Goal: Task Accomplishment & Management: Manage account settings

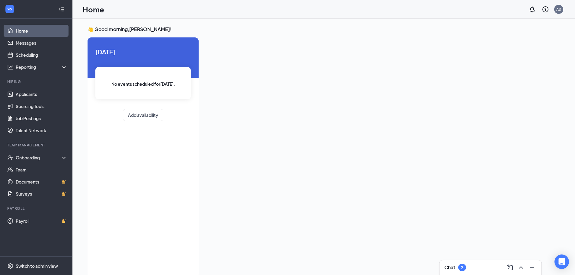
click at [473, 268] on div "Chat 2" at bounding box center [490, 268] width 92 height 10
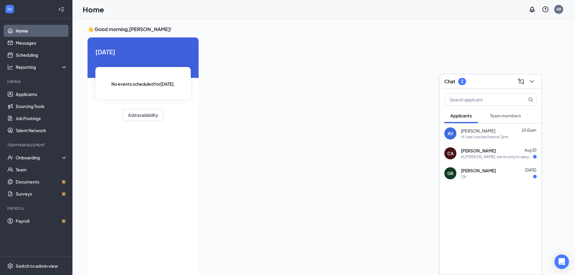
click at [496, 175] on div "Ok" at bounding box center [499, 176] width 76 height 5
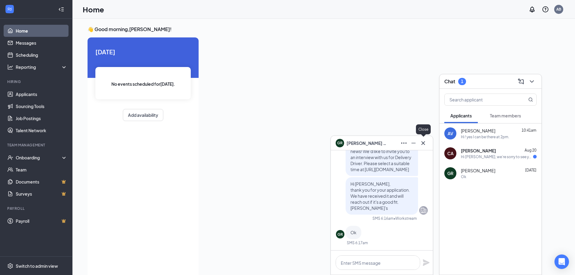
click at [424, 144] on icon "Cross" at bounding box center [423, 143] width 4 height 4
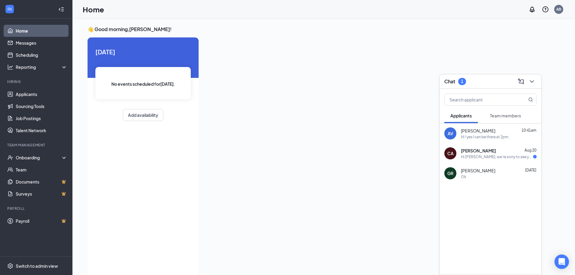
click at [481, 149] on span "Christina Armstrong" at bounding box center [478, 151] width 35 height 6
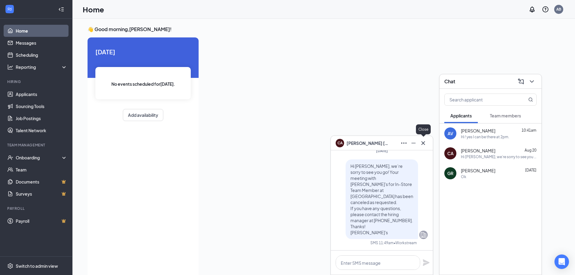
click at [422, 146] on icon "Cross" at bounding box center [423, 142] width 7 height 7
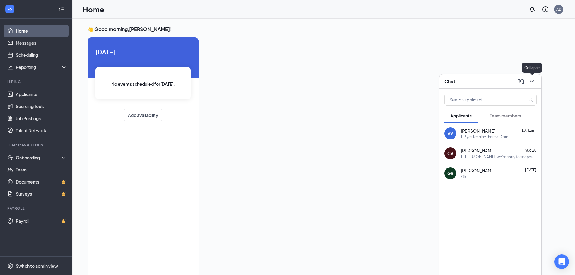
click at [533, 79] on icon "ChevronDown" at bounding box center [531, 81] width 7 height 7
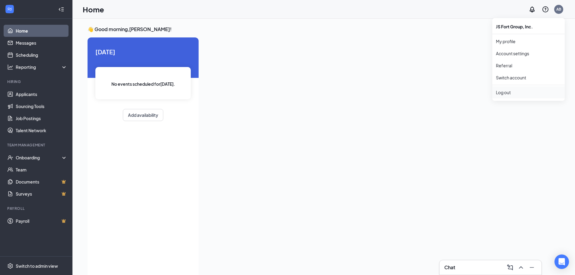
click at [517, 92] on div "Log out" at bounding box center [528, 92] width 65 height 6
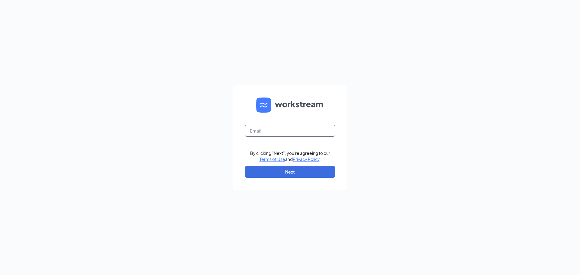
click at [290, 133] on input "text" at bounding box center [290, 131] width 91 height 12
type input "jj-0636@att.net"
click at [297, 171] on button "Next" at bounding box center [290, 172] width 91 height 12
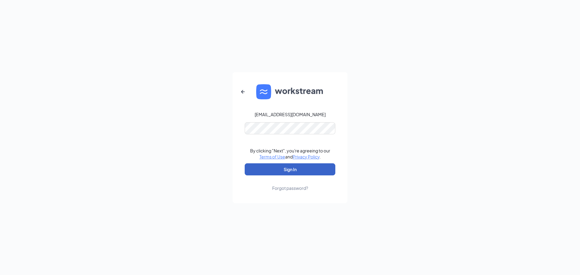
click at [285, 171] on button "Sign In" at bounding box center [290, 169] width 91 height 12
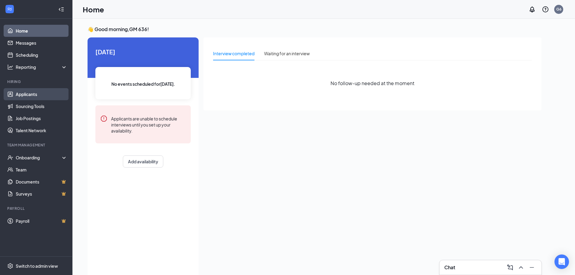
click at [37, 97] on link "Applicants" at bounding box center [42, 94] width 52 height 12
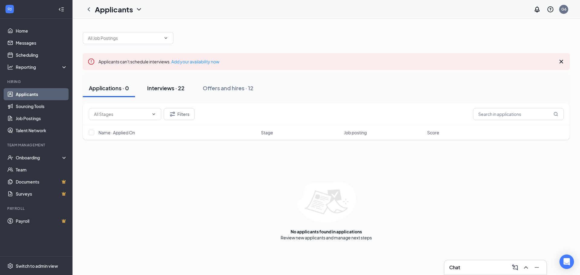
click at [178, 91] on div "Interviews · 22" at bounding box center [165, 88] width 37 height 8
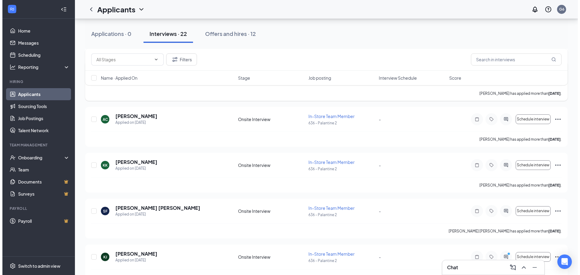
scroll to position [181, 0]
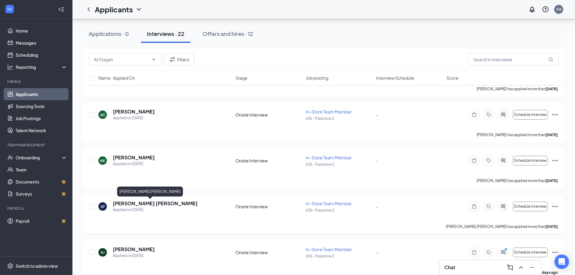
click at [144, 203] on h5 "[PERSON_NAME] [PERSON_NAME]" at bounding box center [155, 203] width 85 height 7
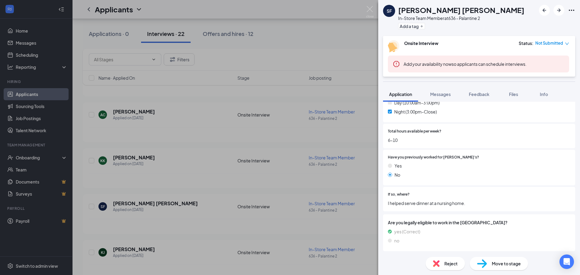
scroll to position [234, 0]
click at [440, 96] on span "Messages" at bounding box center [440, 93] width 21 height 5
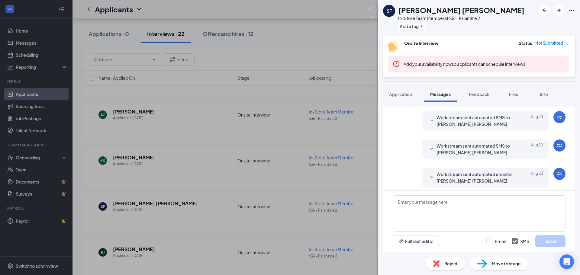
scroll to position [104, 0]
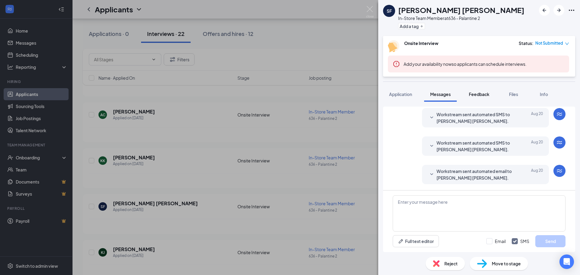
click at [479, 94] on span "Feedback" at bounding box center [479, 93] width 21 height 5
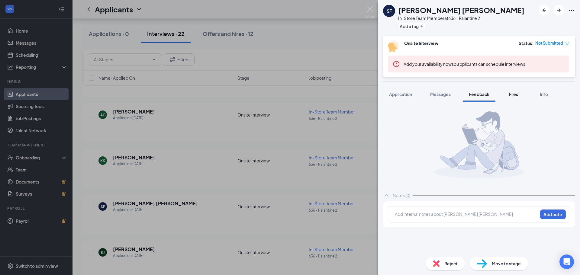
click at [513, 94] on span "Files" at bounding box center [513, 93] width 9 height 5
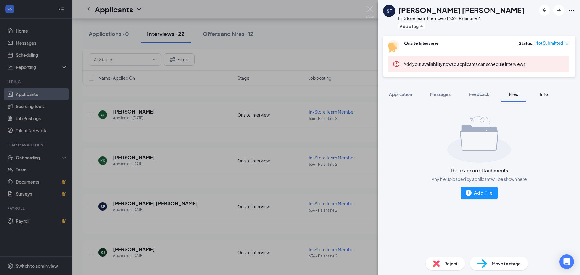
click at [548, 94] on span "Info" at bounding box center [544, 93] width 8 height 5
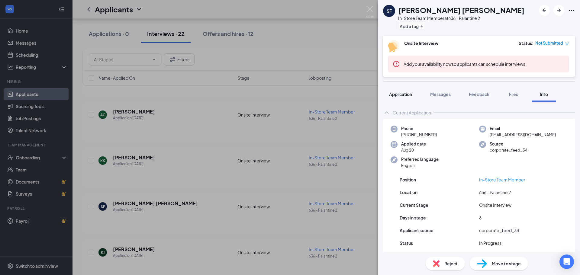
click at [405, 93] on span "Application" at bounding box center [400, 93] width 23 height 5
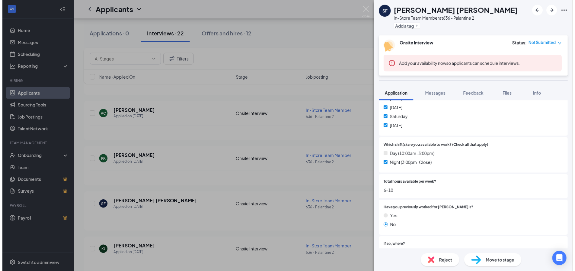
scroll to position [181, 0]
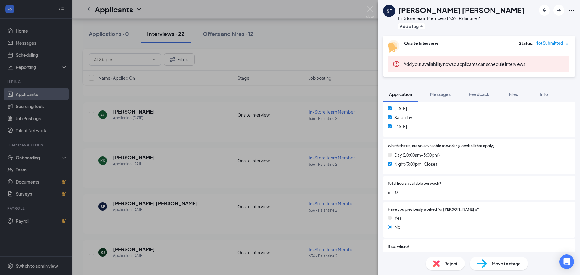
click at [321, 186] on div "SF [PERSON_NAME] [PERSON_NAME] In-Store Team Member at 636 - Palantine 2 Add a …" at bounding box center [290, 137] width 580 height 275
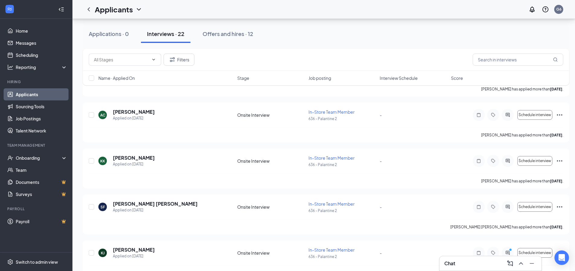
click at [21, 24] on ul "Home Messages Scheduling Reporting Hiring Applicants Sourcing Tools Job Posting…" at bounding box center [36, 135] width 72 height 233
click at [22, 31] on link "Home" at bounding box center [42, 31] width 52 height 12
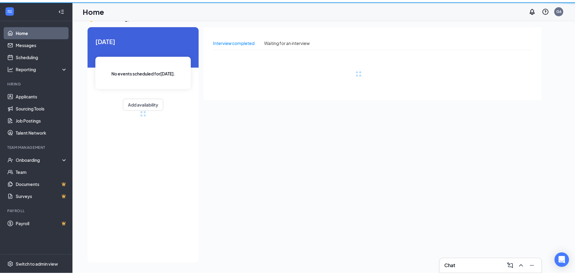
scroll to position [13, 0]
